Goal: Task Accomplishment & Management: Manage account settings

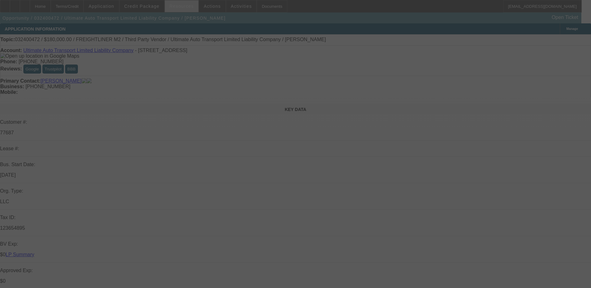
select select "0"
select select "2"
select select "0"
select select "2"
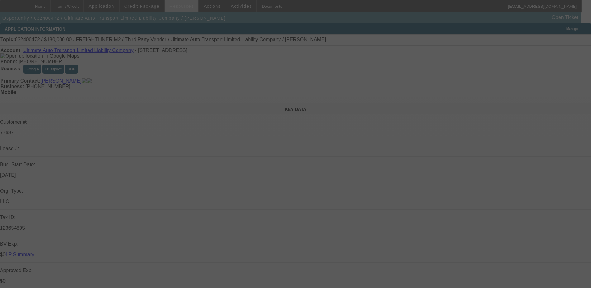
select select "0"
select select "2"
select select "0"
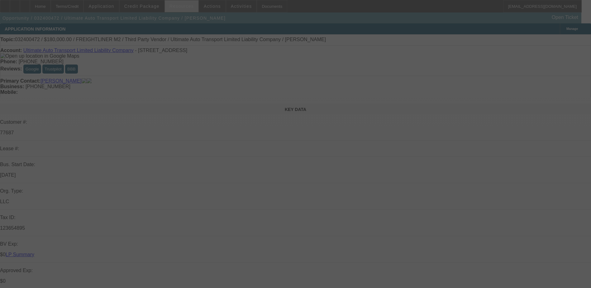
select select "2"
select select "0"
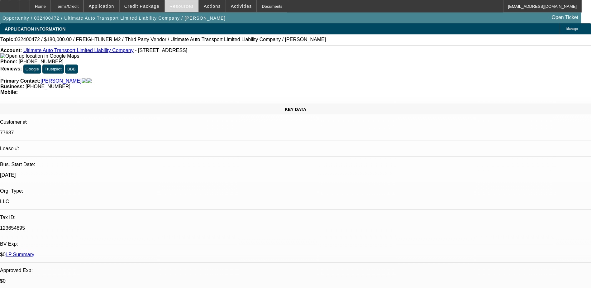
select select "1"
select select "2"
select select "6"
select select "1"
select select "2"
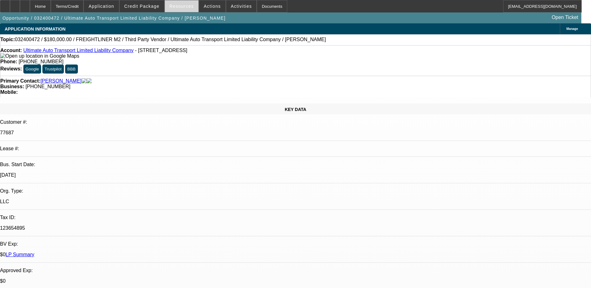
select select "6"
select select "1"
select select "2"
select select "6"
select select "1"
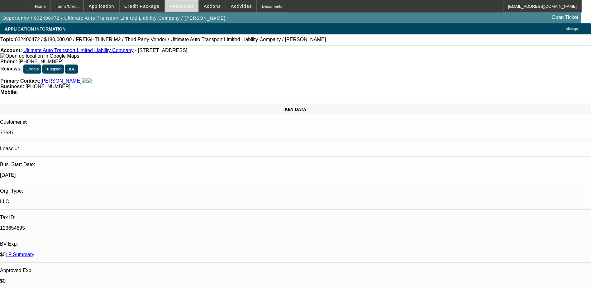
select select "2"
select select "6"
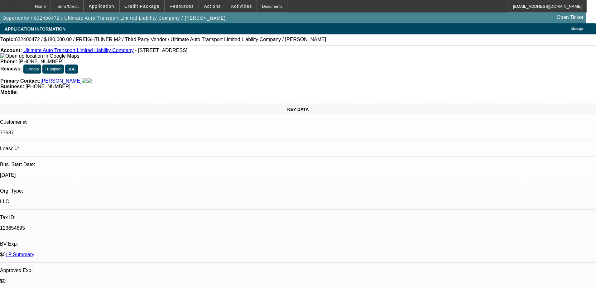
select select "0"
select select "2"
select select "0"
select select "6"
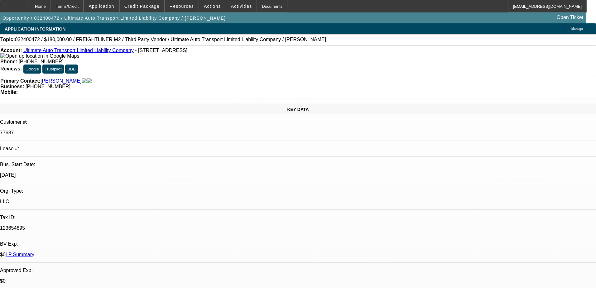
select select "0"
select select "2"
select select "0"
select select "6"
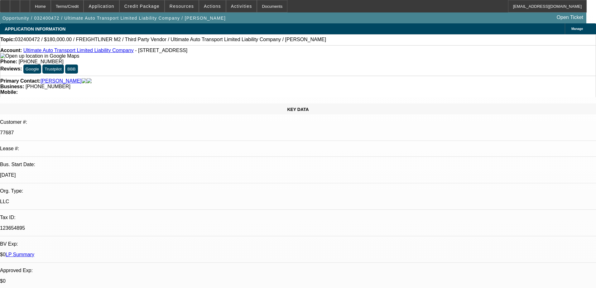
select select "0"
select select "2"
select select "0"
select select "6"
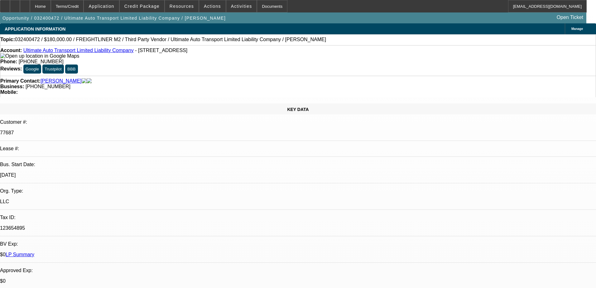
select select "0"
select select "2"
select select "0"
select select "6"
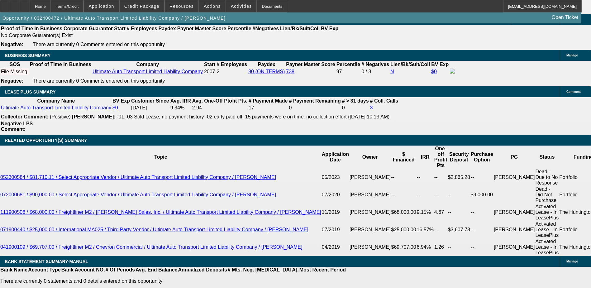
scroll to position [963, 0]
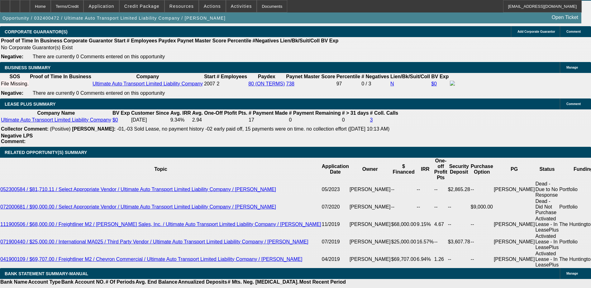
scroll to position [932, 0]
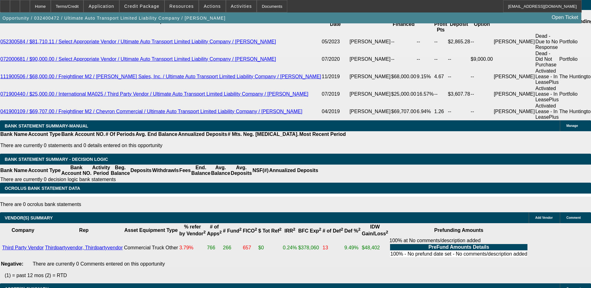
scroll to position [1119, 0]
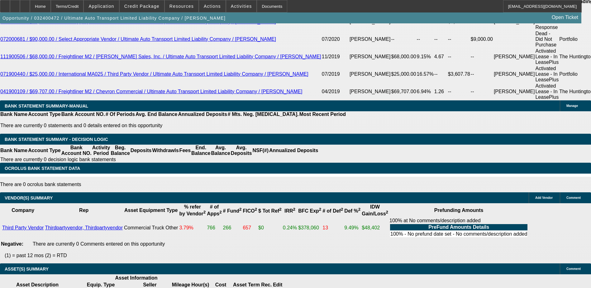
drag, startPoint x: 130, startPoint y: 165, endPoint x: 161, endPoint y: 167, distance: 31.3
drag, startPoint x: 161, startPoint y: 167, endPoint x: 204, endPoint y: 168, distance: 43.0
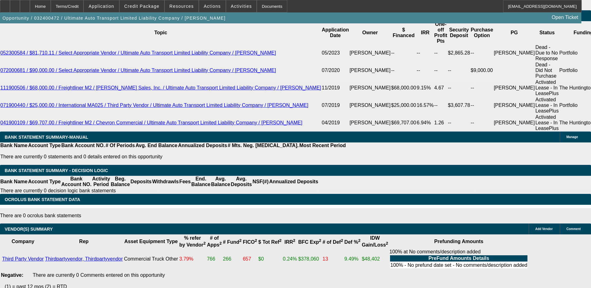
scroll to position [0, 0]
drag, startPoint x: 8, startPoint y: 206, endPoint x: 37, endPoint y: 202, distance: 29.2
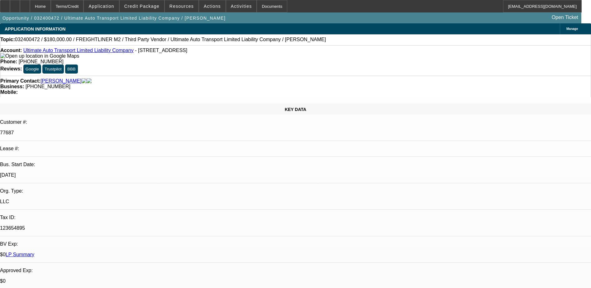
drag, startPoint x: 423, startPoint y: 93, endPoint x: 447, endPoint y: 93, distance: 24.3
drag, startPoint x: 448, startPoint y: 94, endPoint x: 434, endPoint y: 100, distance: 14.6
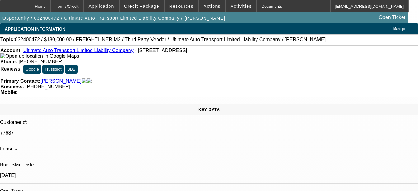
drag, startPoint x: 306, startPoint y: 107, endPoint x: 314, endPoint y: 115, distance: 11.0
drag, startPoint x: 314, startPoint y: 115, endPoint x: 310, endPoint y: 112, distance: 4.8
